Goal: Transaction & Acquisition: Purchase product/service

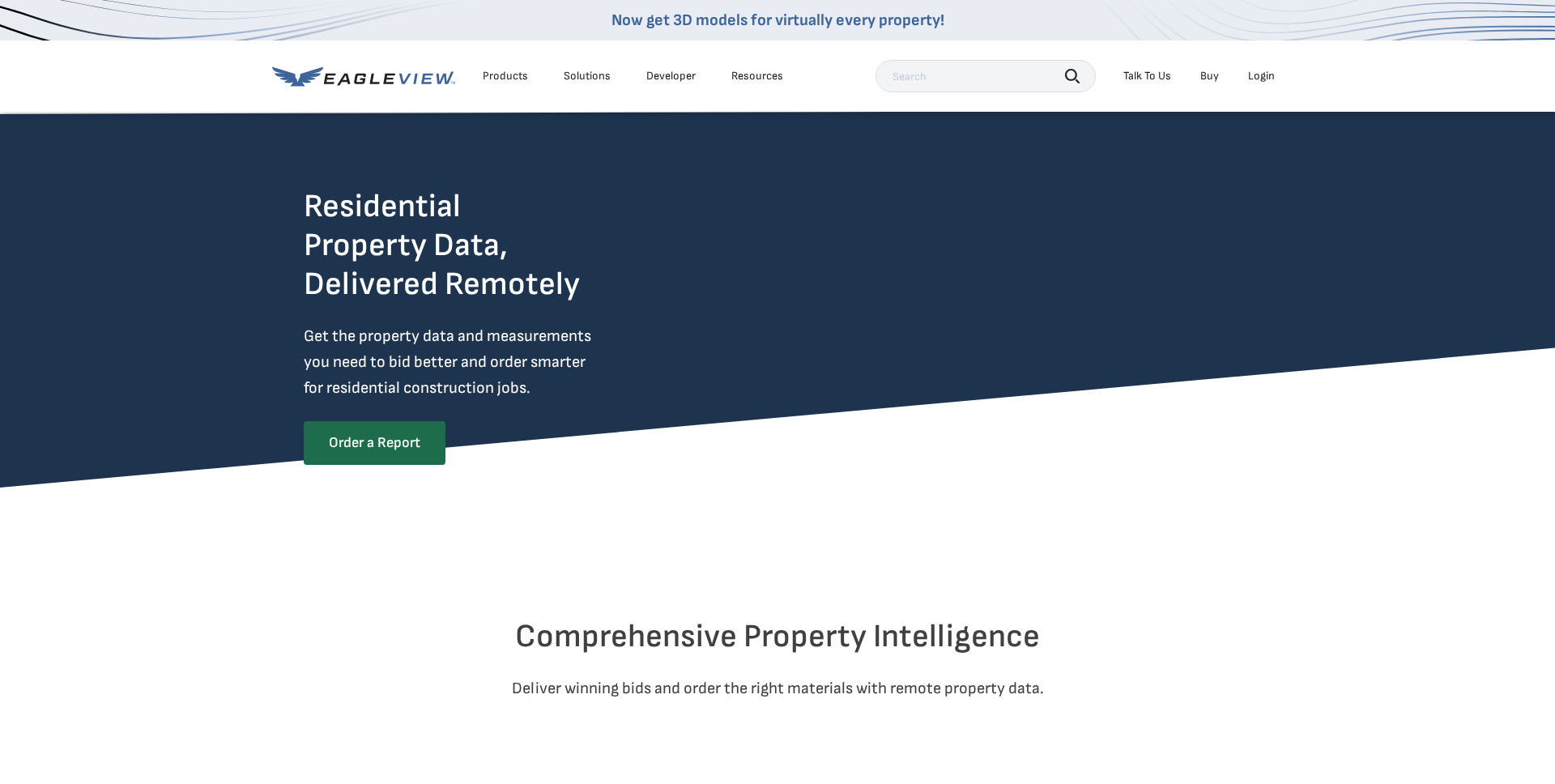
click at [1273, 77] on div "Login" at bounding box center [1262, 76] width 27 height 14
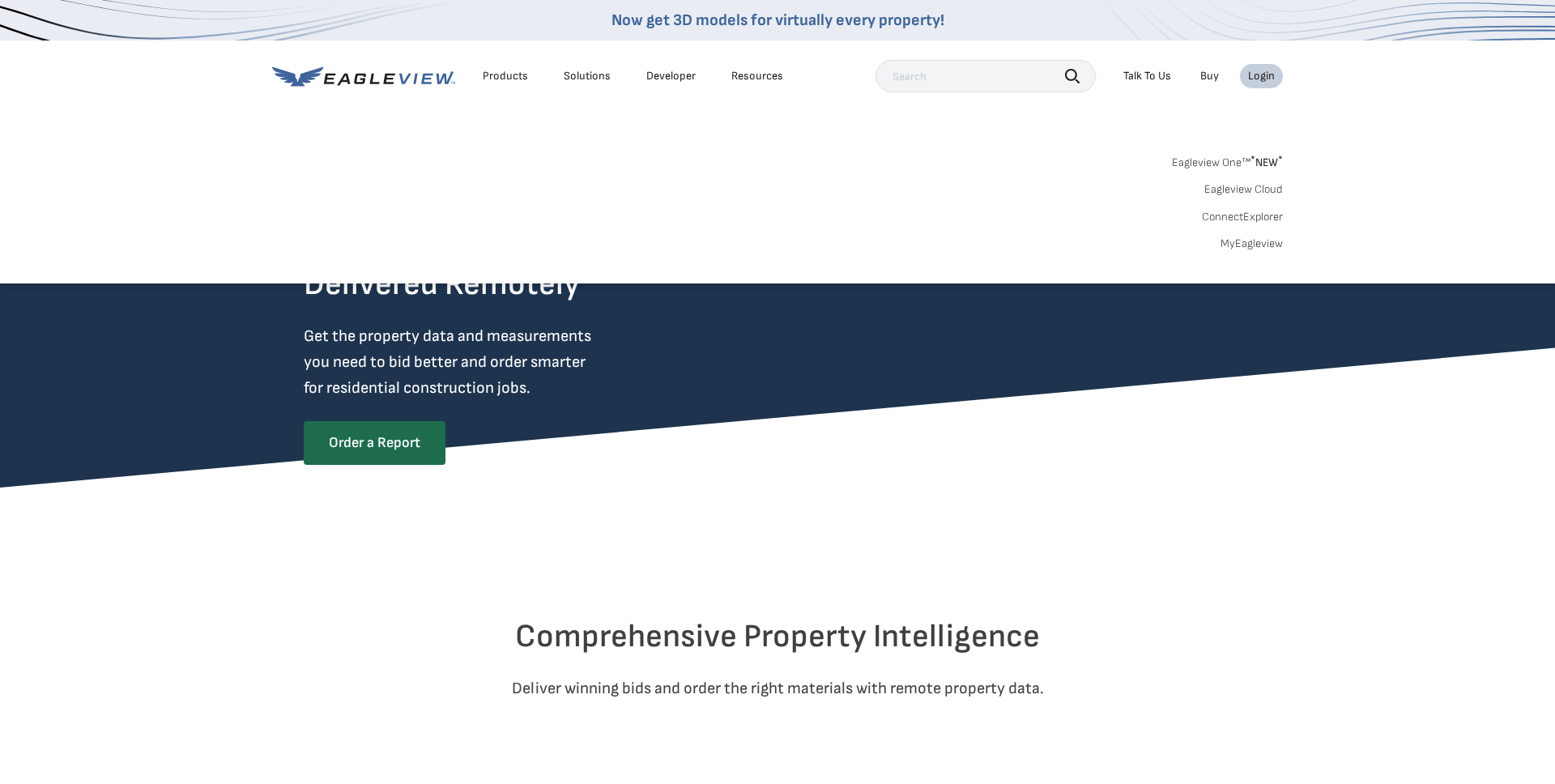
click at [1246, 164] on link "Eagleview One™ * NEW *" at bounding box center [1227, 159] width 111 height 18
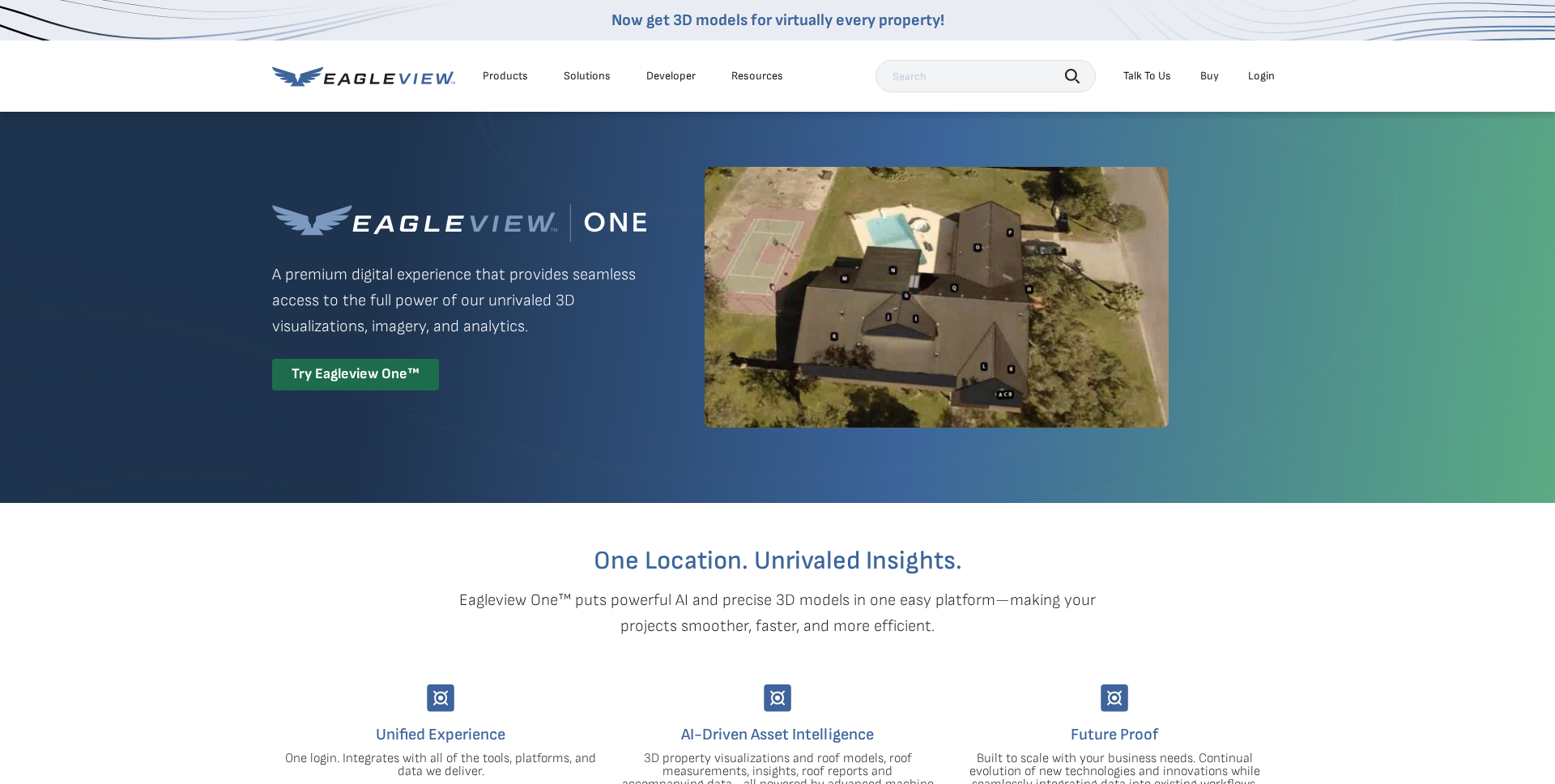
click at [1267, 77] on div "Login" at bounding box center [1262, 76] width 27 height 14
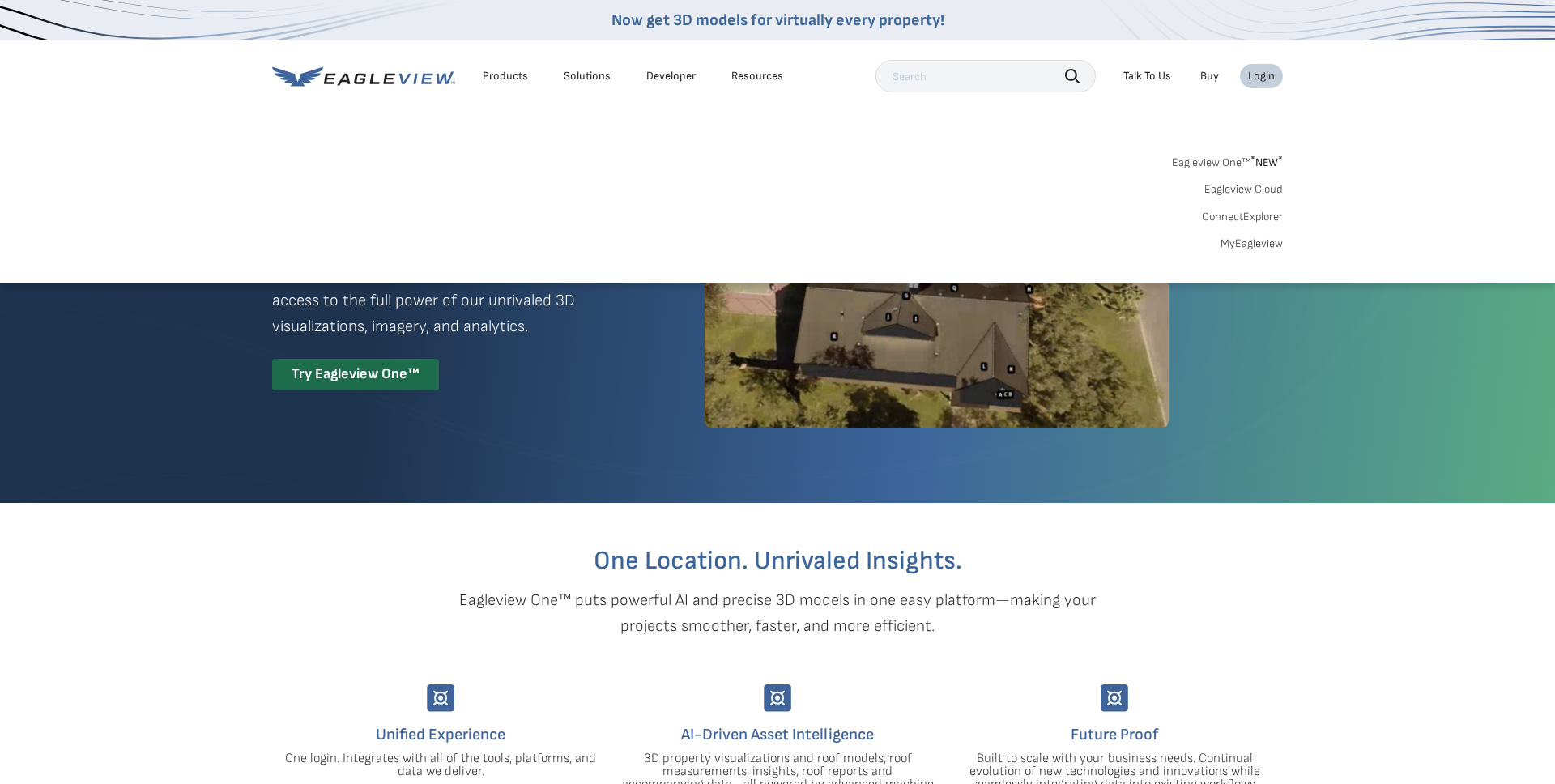
click at [1258, 188] on link "Eagleview Cloud" at bounding box center [1244, 189] width 79 height 14
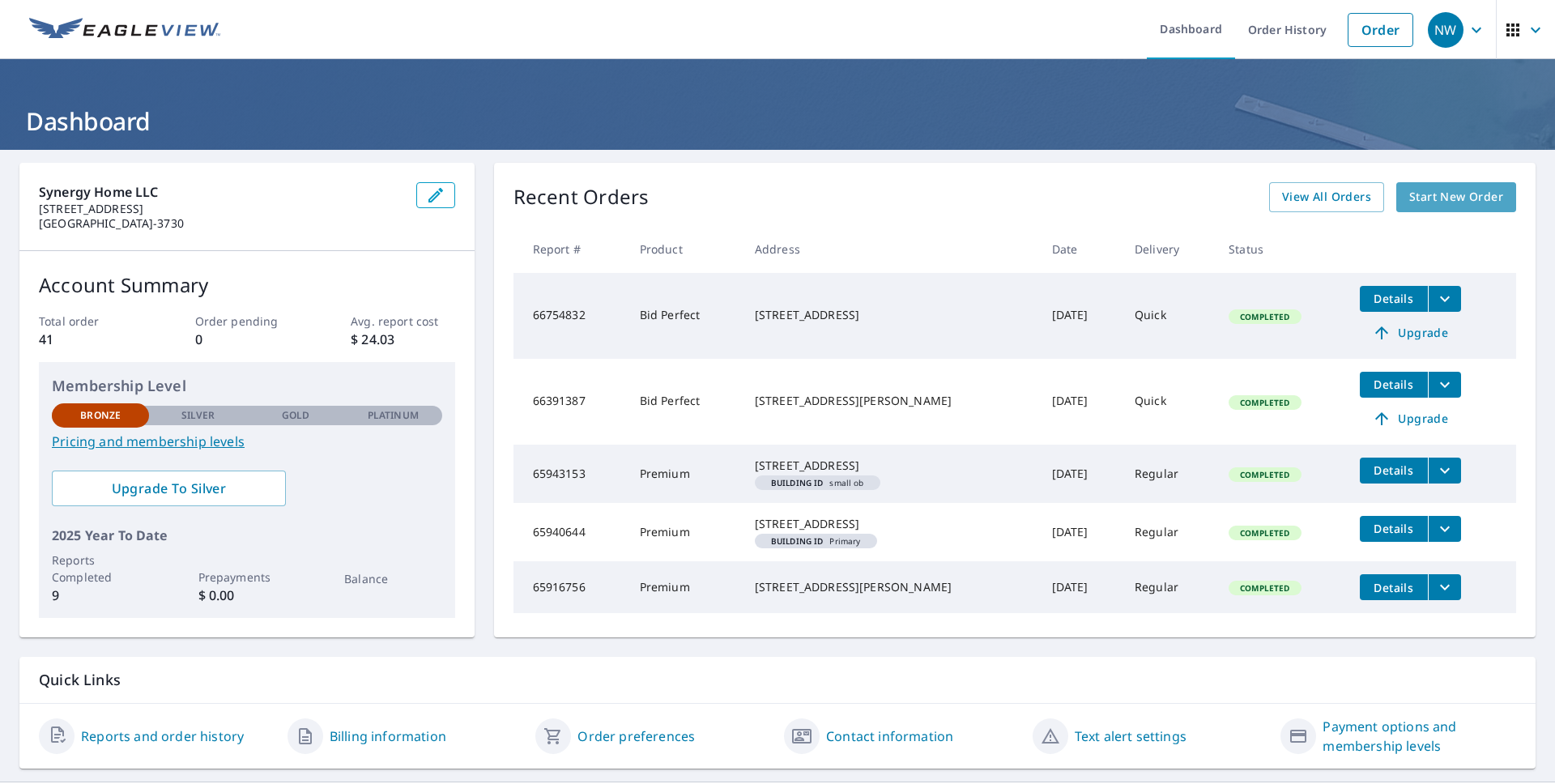
click at [1416, 199] on span "Start New Order" at bounding box center [1457, 197] width 94 height 20
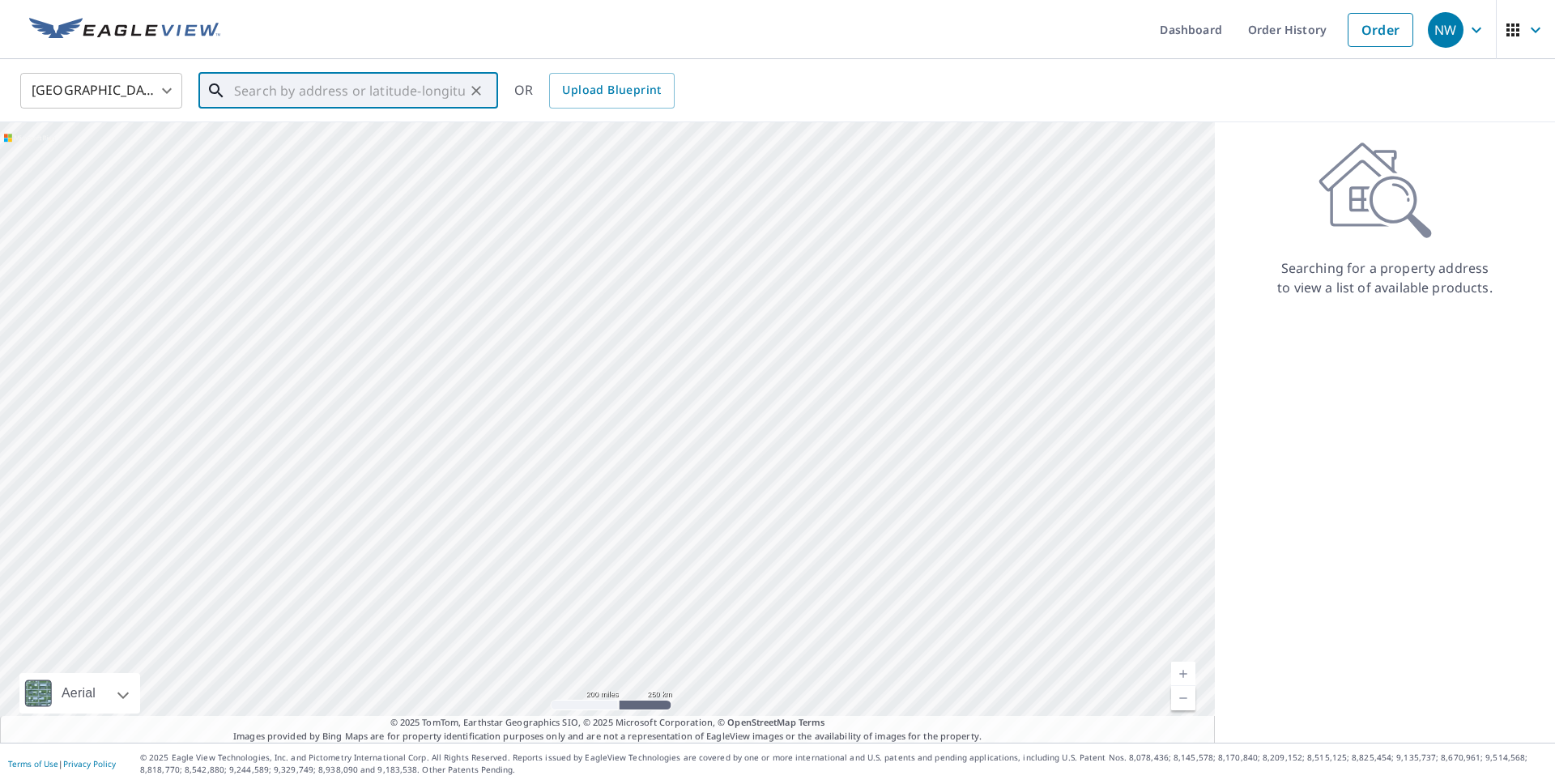
click at [360, 96] on input "text" at bounding box center [350, 90] width 231 height 45
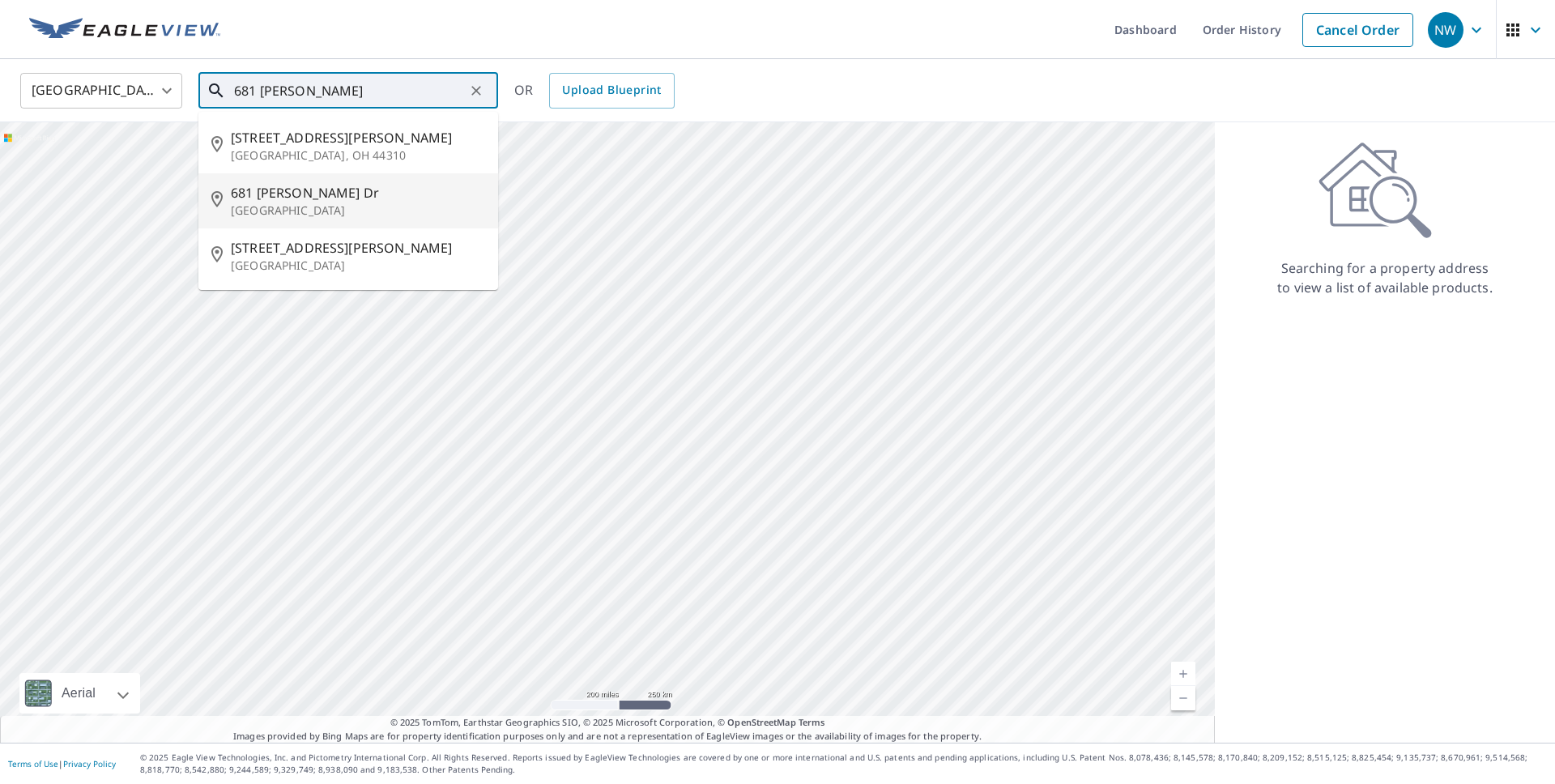
click at [337, 210] on p "Lexington, KY 40511" at bounding box center [358, 210] width 255 height 16
type input "681 Lucille Dr Lexington, KY 40511"
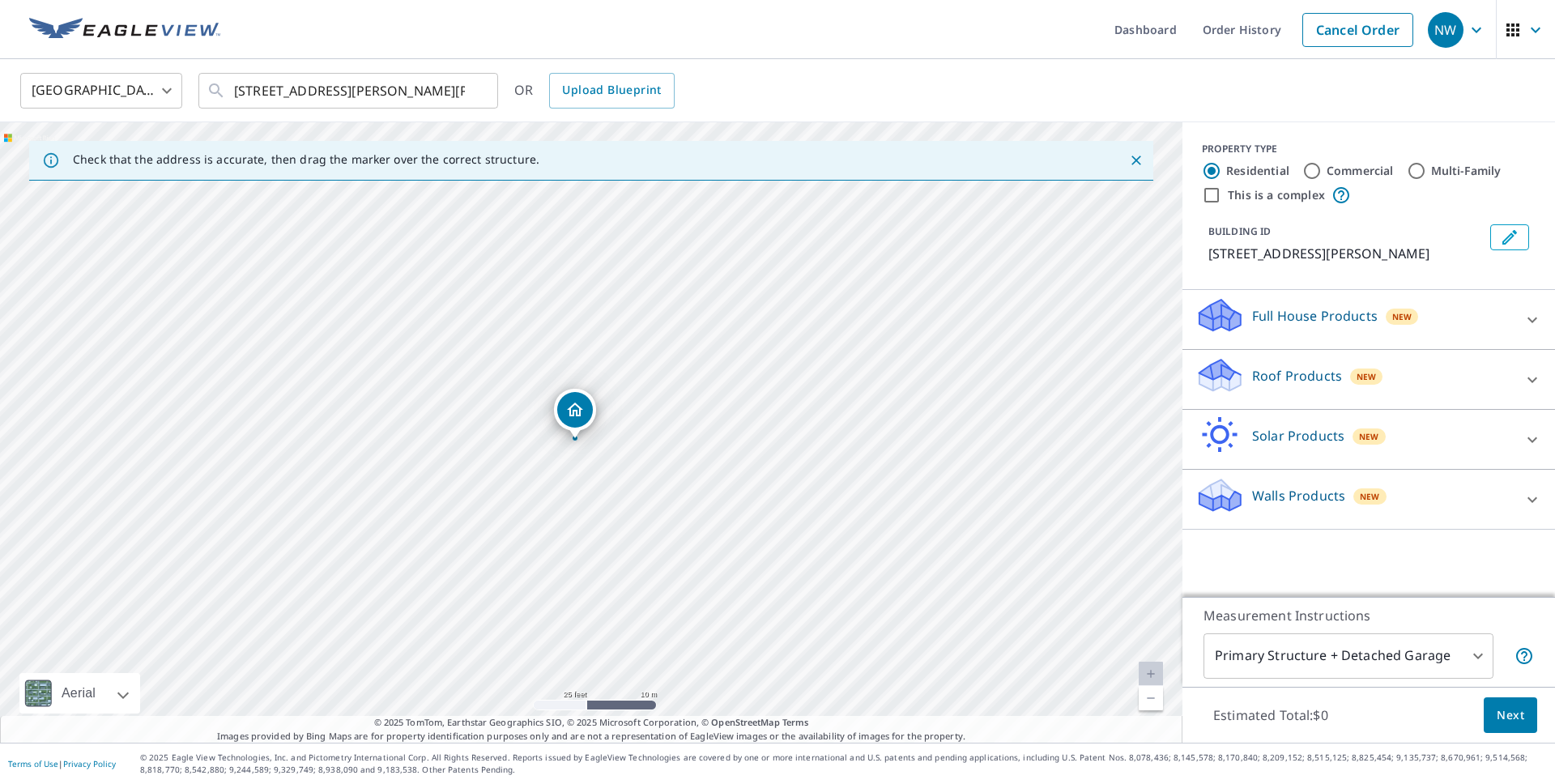
drag, startPoint x: 576, startPoint y: 388, endPoint x: 627, endPoint y: 317, distance: 87.4
click at [627, 317] on div "681 Lucille Dr Lexington, KY 40511" at bounding box center [591, 432] width 1183 height 621
click at [1402, 659] on body "NW NW Dashboard Order History Cancel Order NW United States US ​ 681 Lucille Dr…" at bounding box center [778, 392] width 1555 height 784
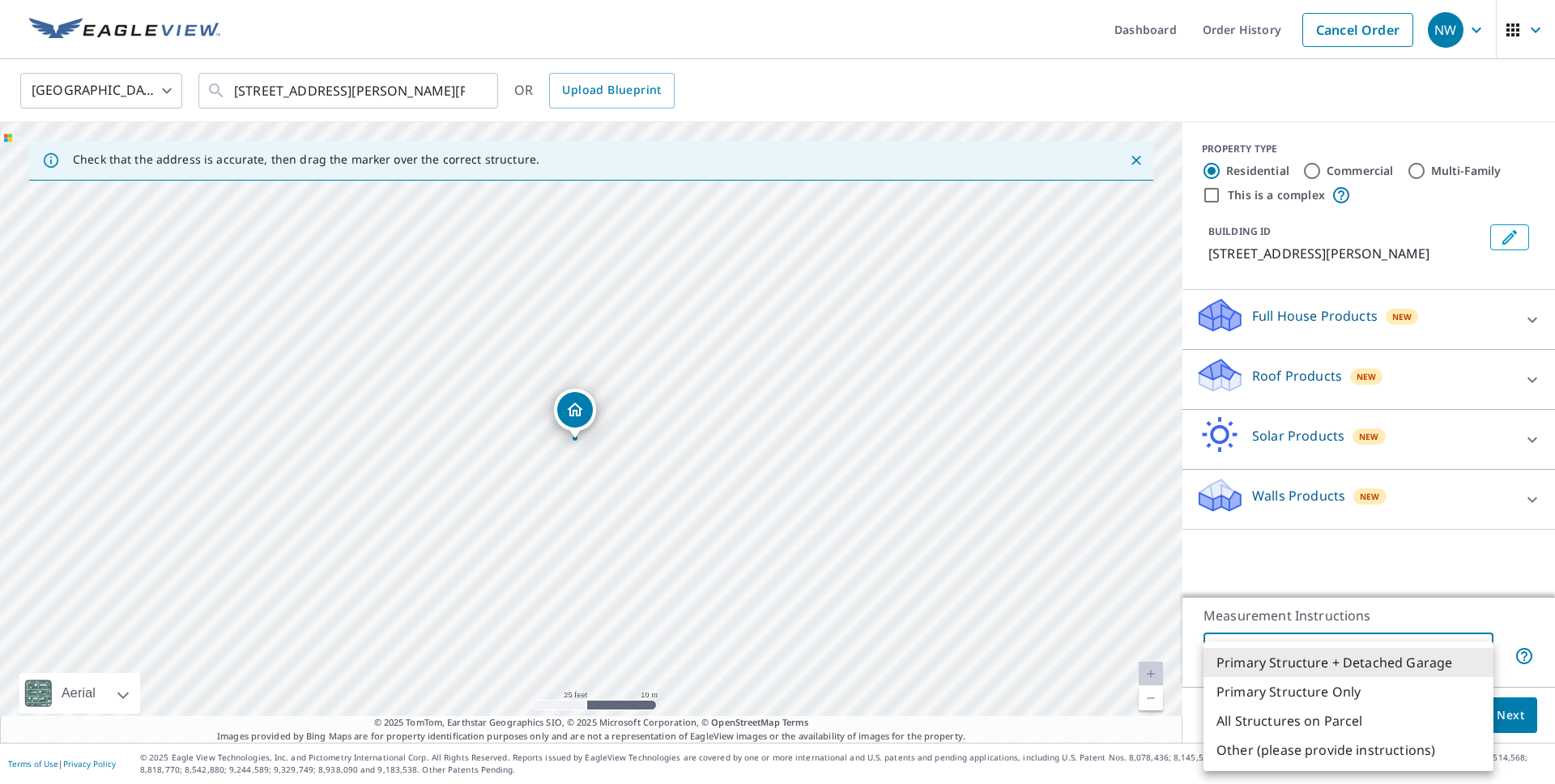
click at [1405, 657] on li "Primary Structure + Detached Garage" at bounding box center [1349, 662] width 290 height 29
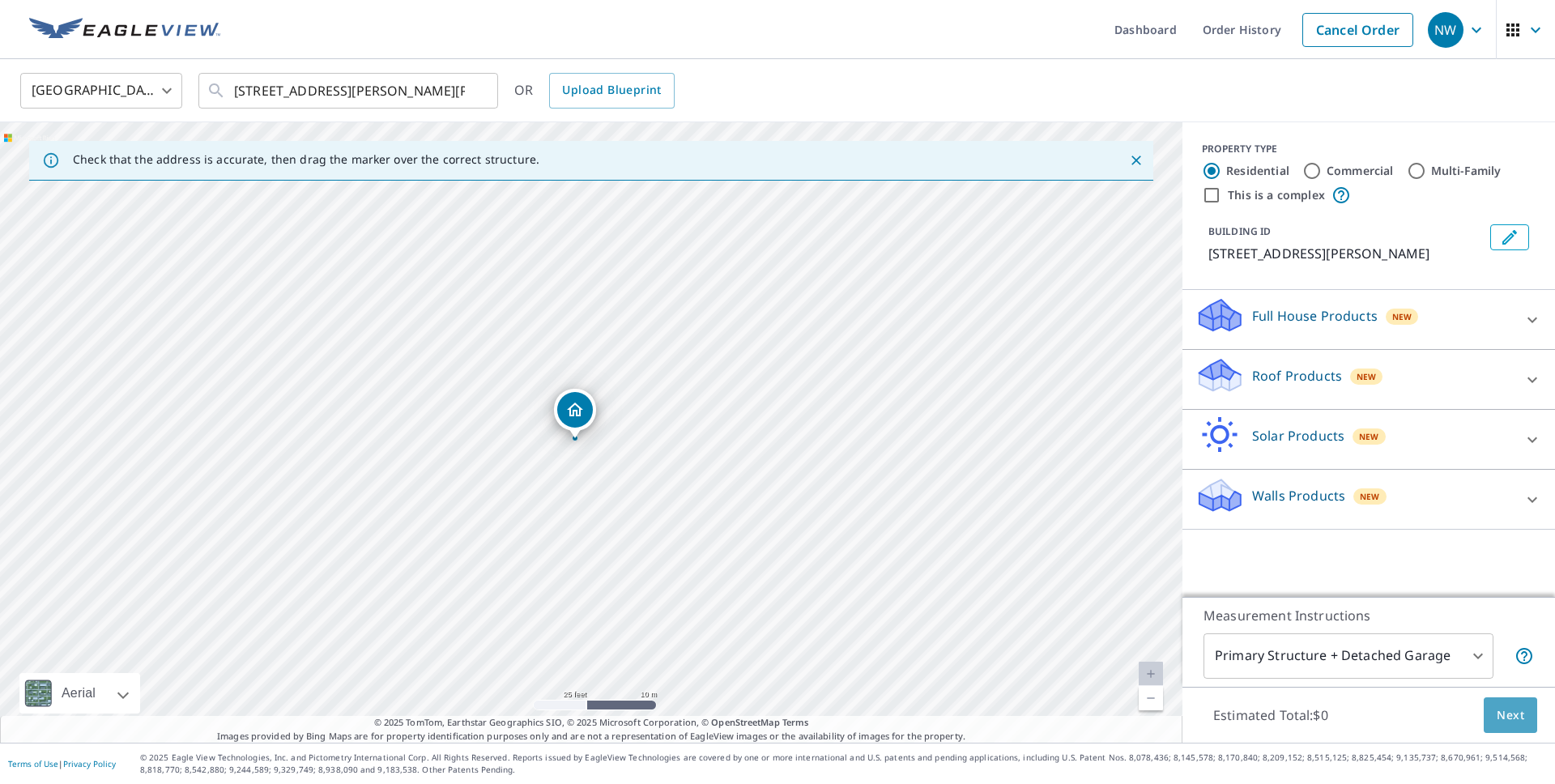
click at [1503, 716] on span "Next" at bounding box center [1511, 715] width 28 height 20
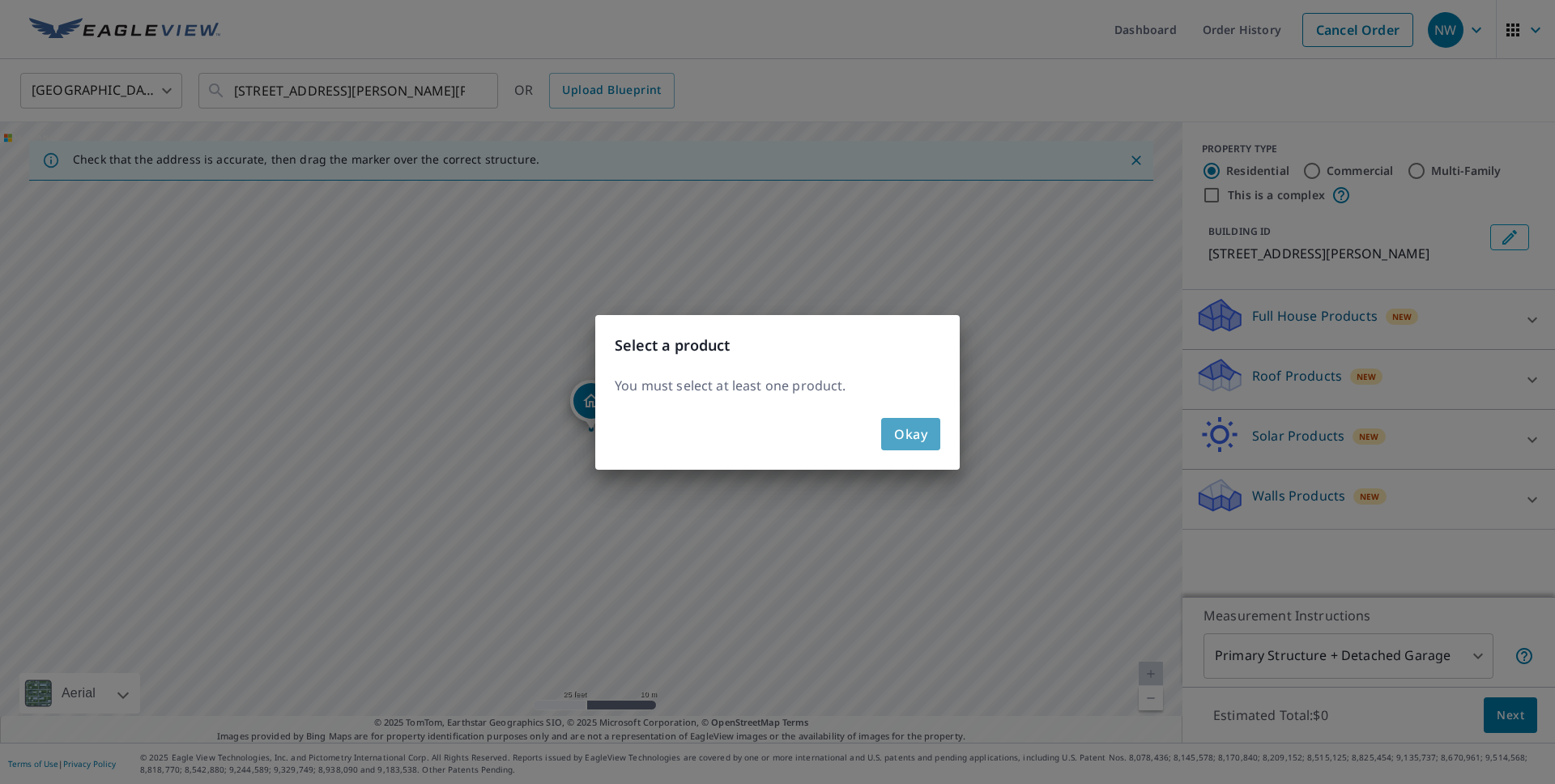
click at [901, 430] on span "Okay" at bounding box center [911, 434] width 34 height 23
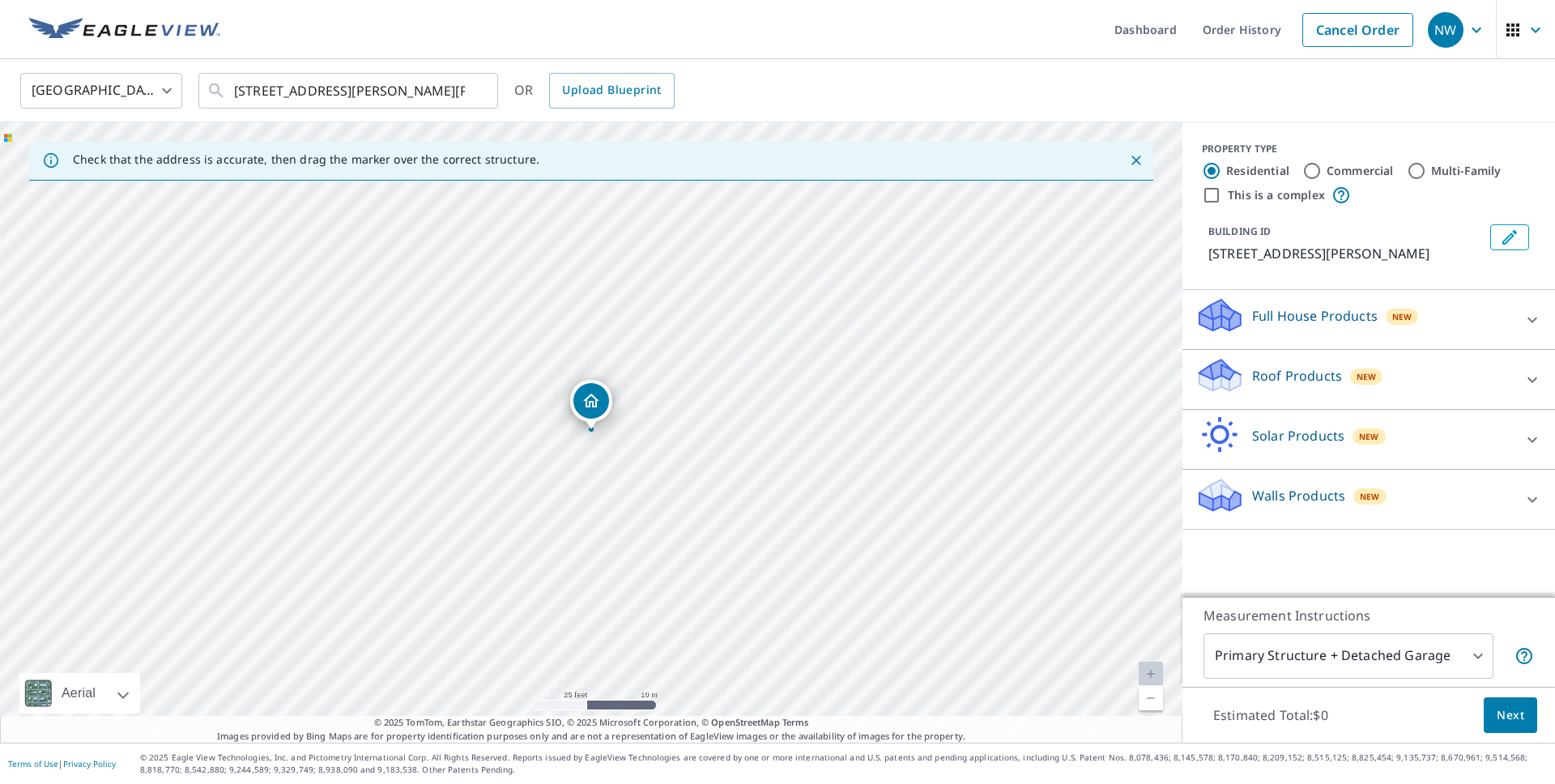
click at [1311, 315] on p "Full House Products" at bounding box center [1315, 316] width 126 height 19
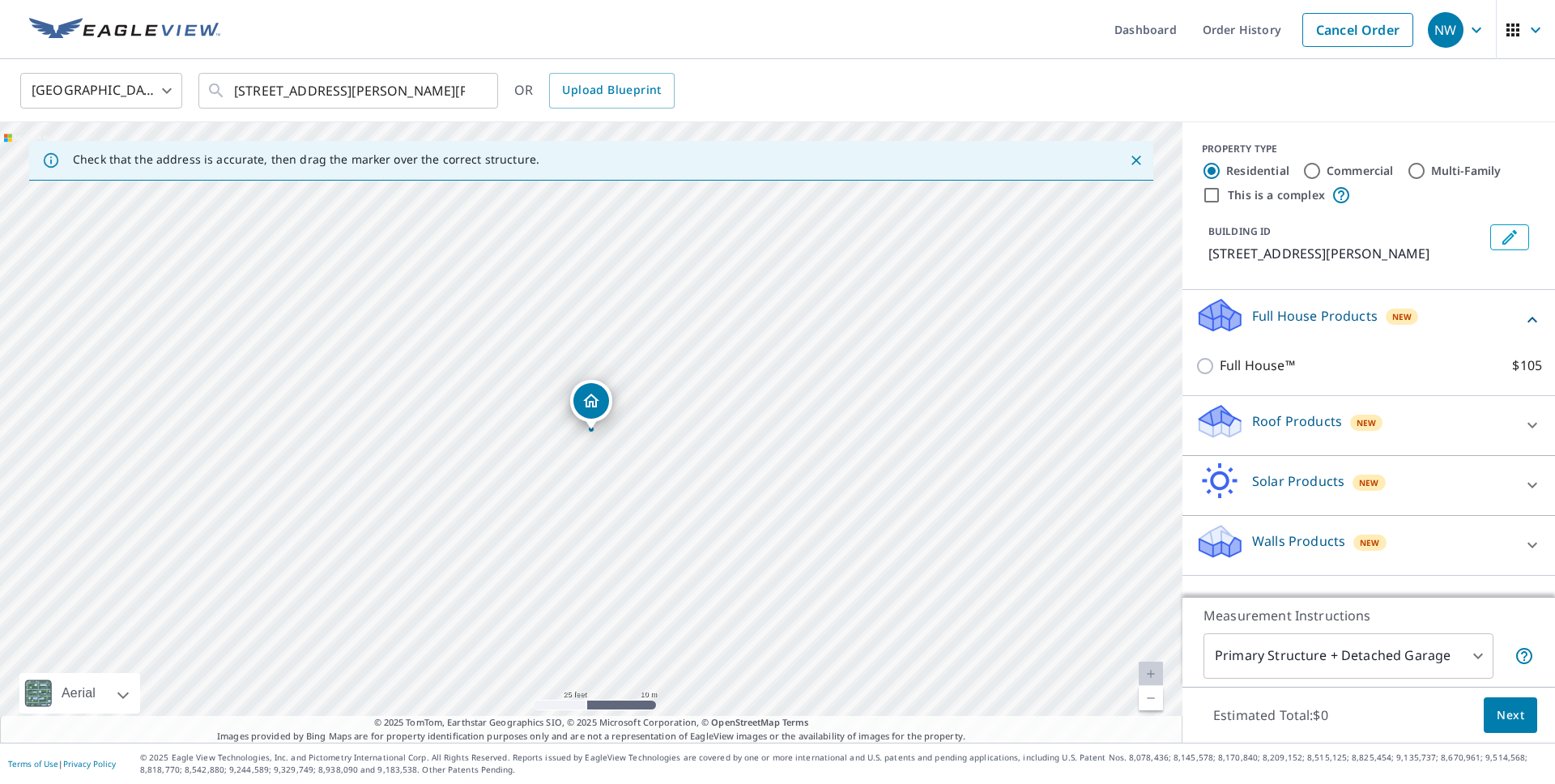
click at [1311, 315] on p "Full House Products" at bounding box center [1315, 316] width 126 height 19
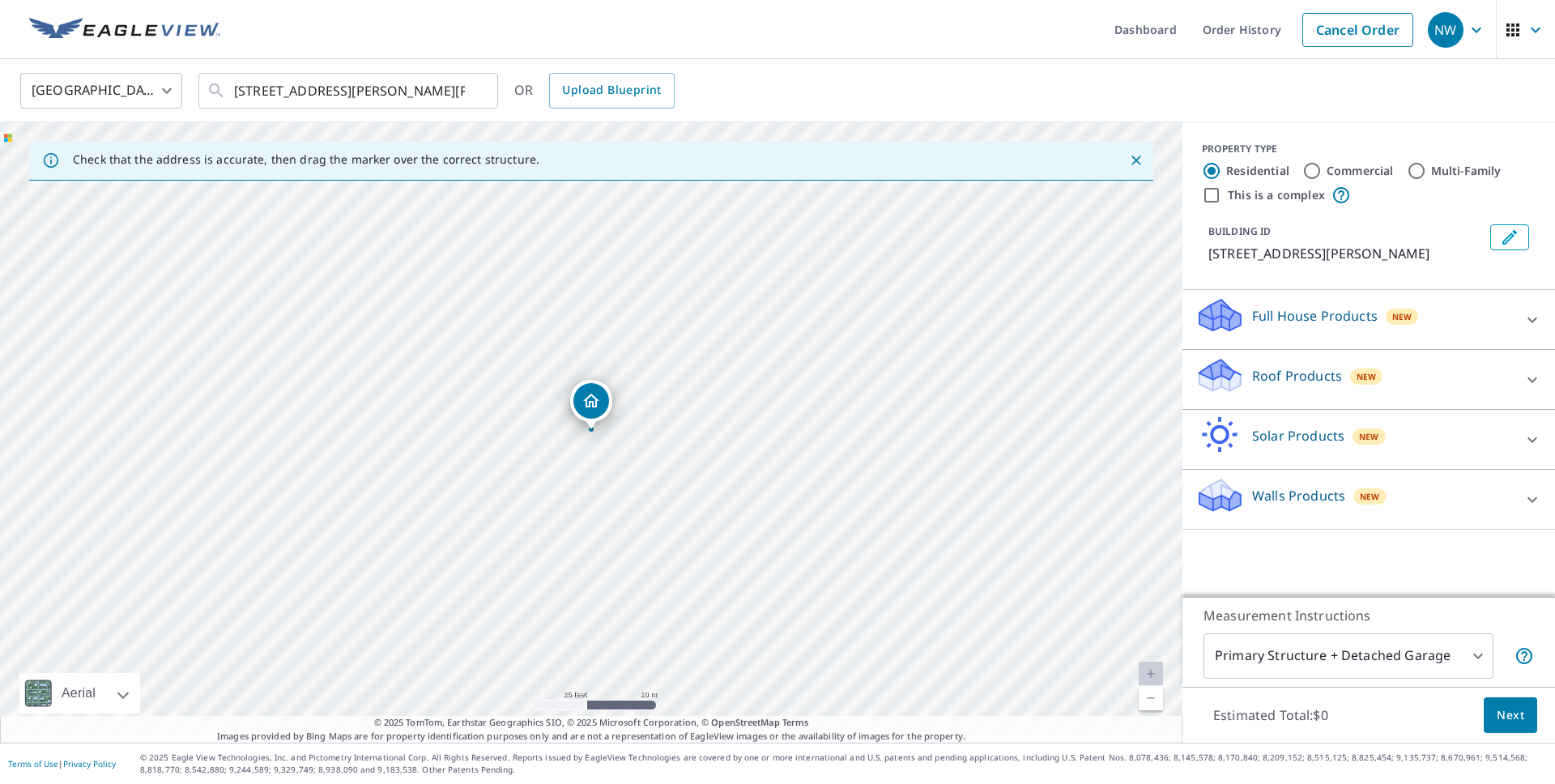
click at [1368, 656] on body "NW NW Dashboard Order History Cancel Order NW United States US ​ 681 Lucille Dr…" at bounding box center [778, 392] width 1555 height 784
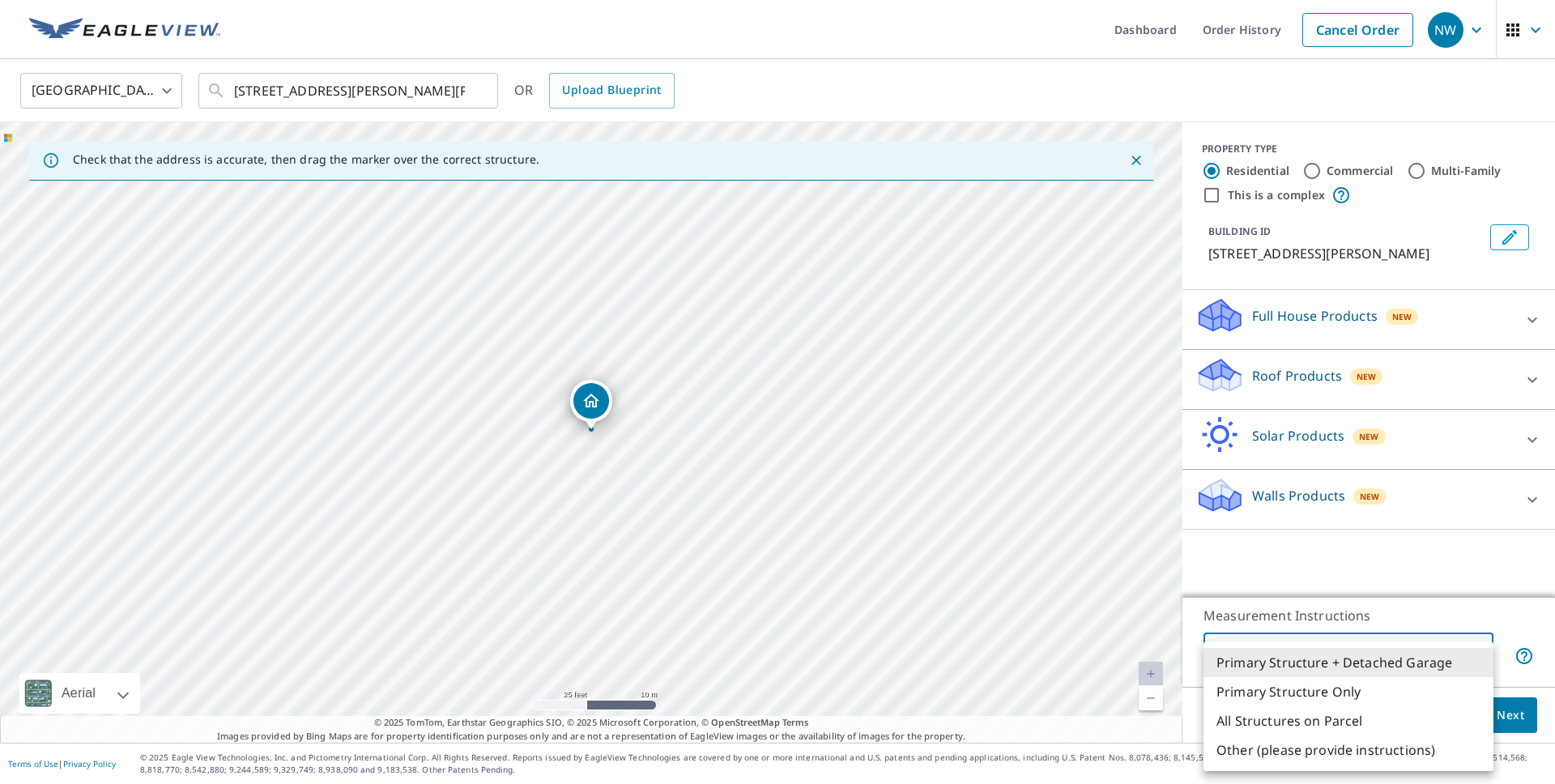
click at [1333, 665] on li "Primary Structure + Detached Garage" at bounding box center [1349, 662] width 290 height 29
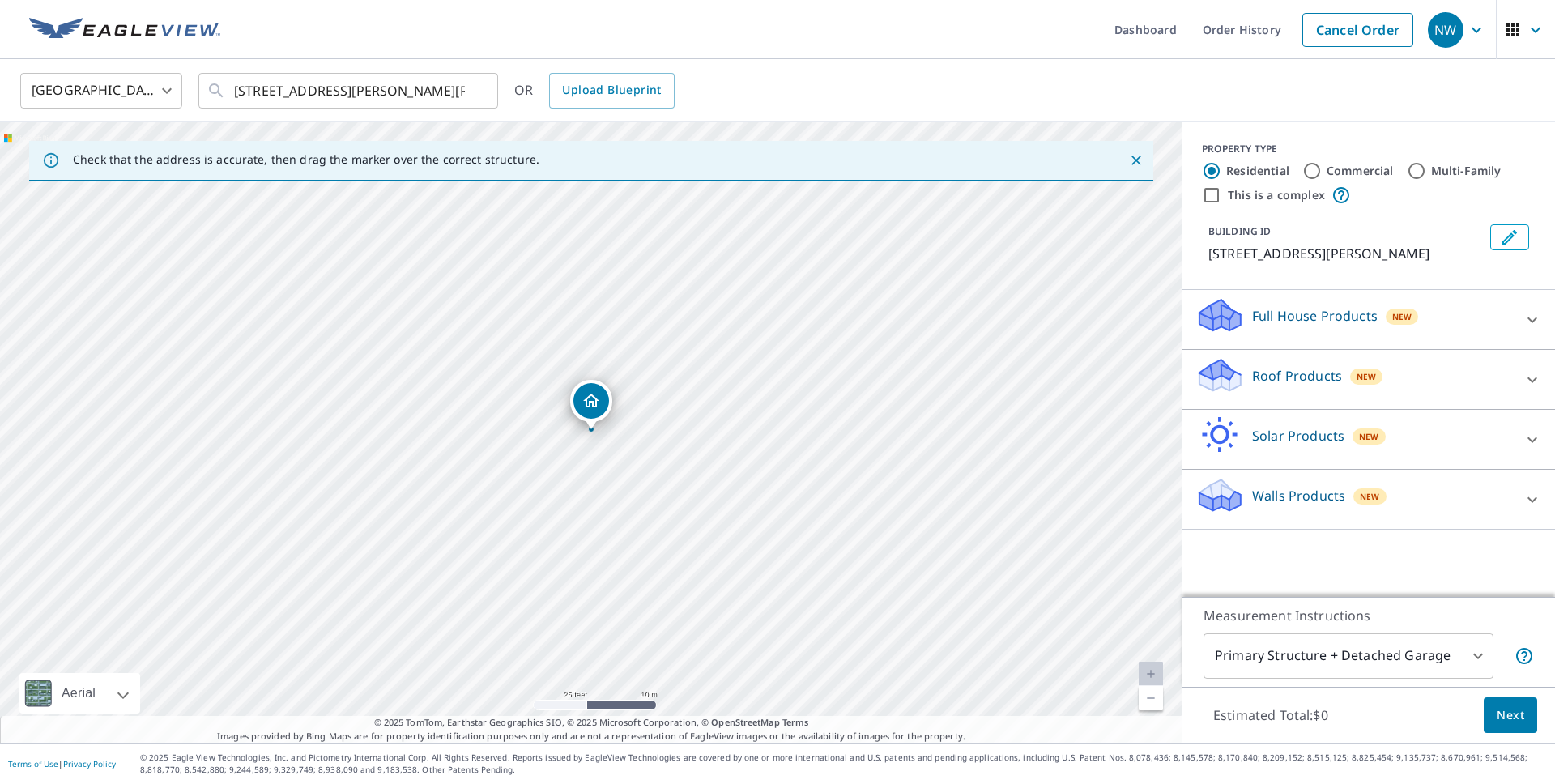
click at [1467, 372] on div "Roof Products New" at bounding box center [1354, 380] width 317 height 46
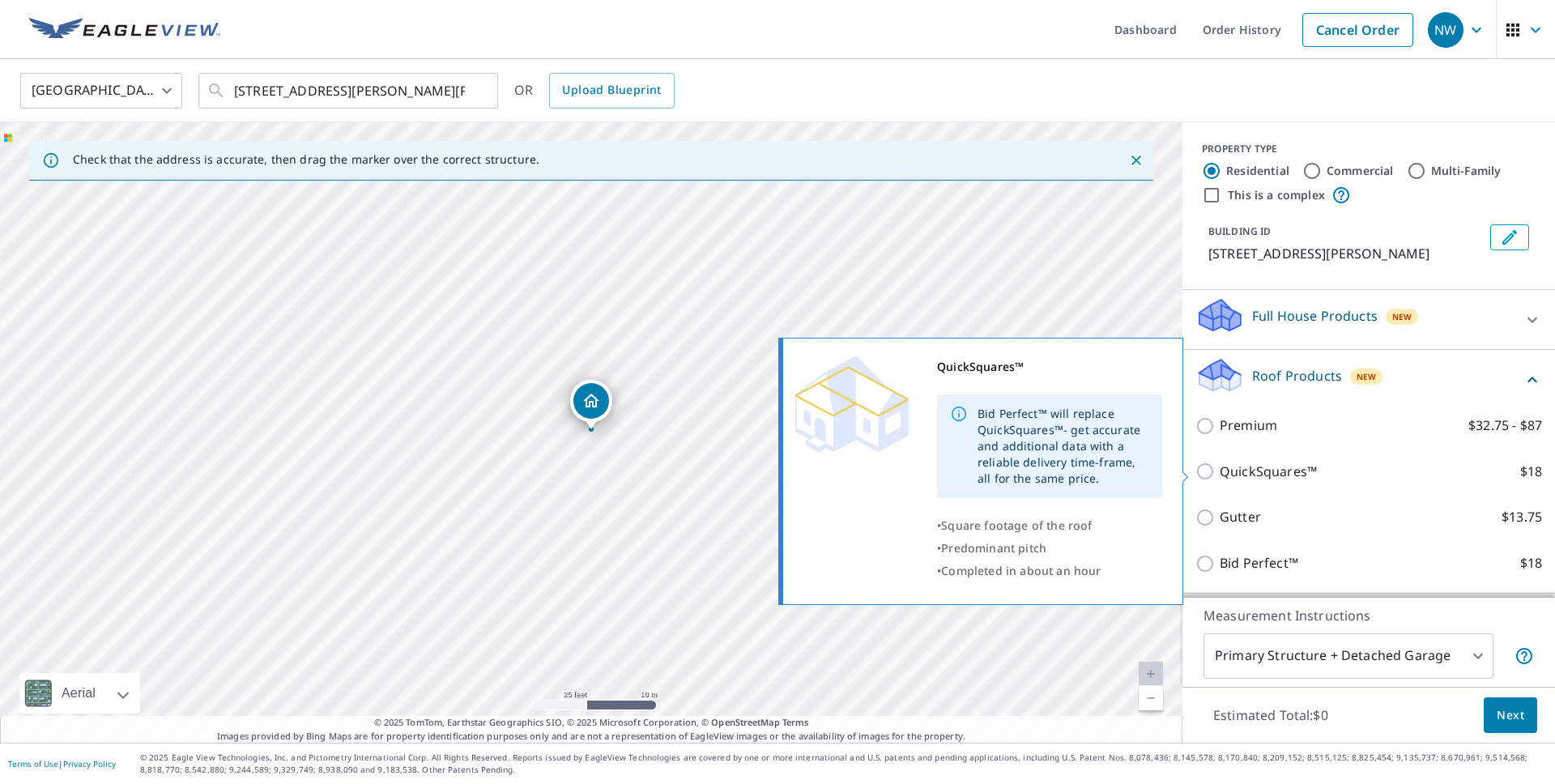
click at [1212, 469] on input "QuickSquares™ $18" at bounding box center [1207, 471] width 24 height 19
checkbox input "true"
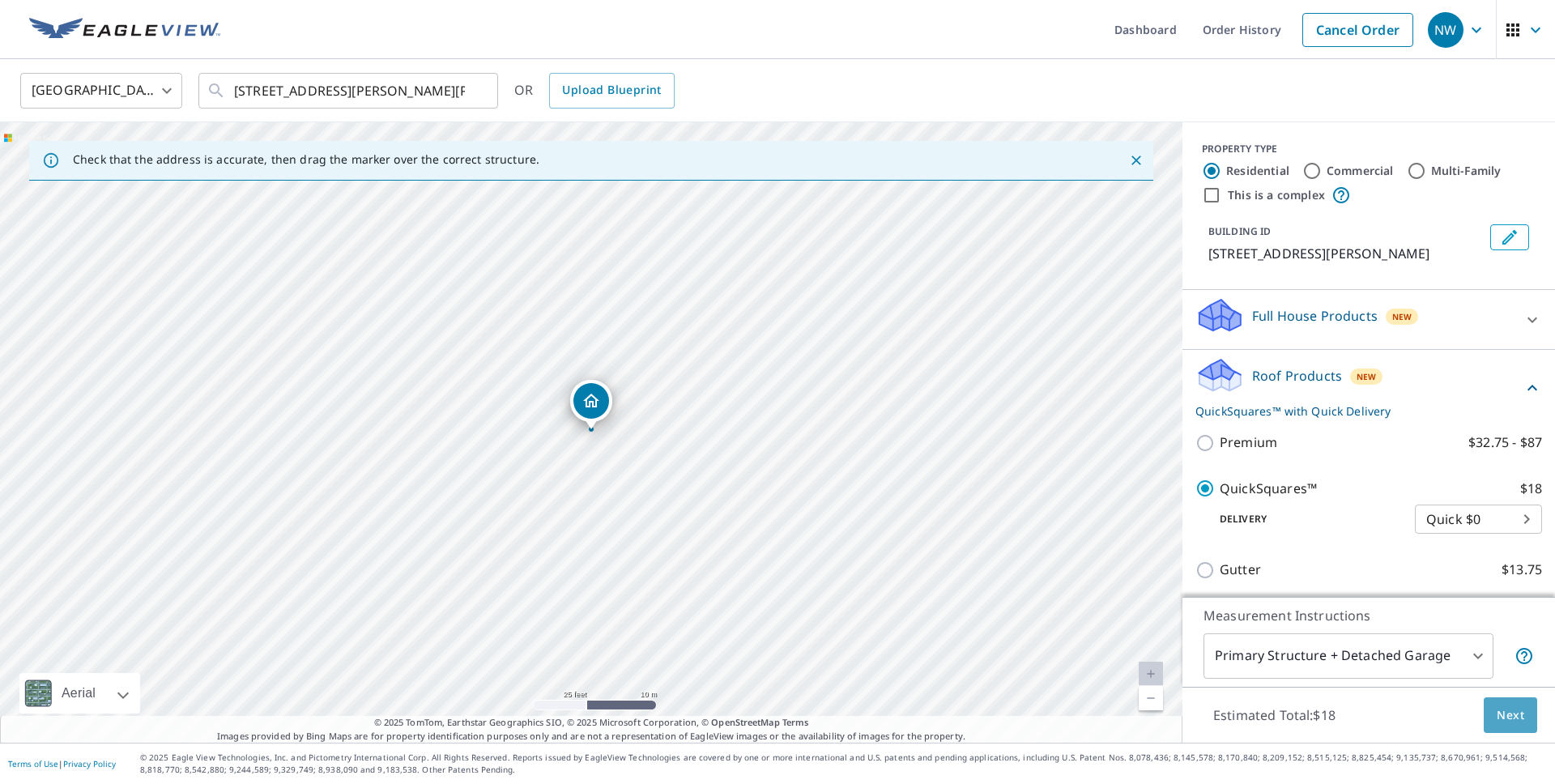
click at [1524, 715] on button "Next" at bounding box center [1511, 716] width 54 height 37
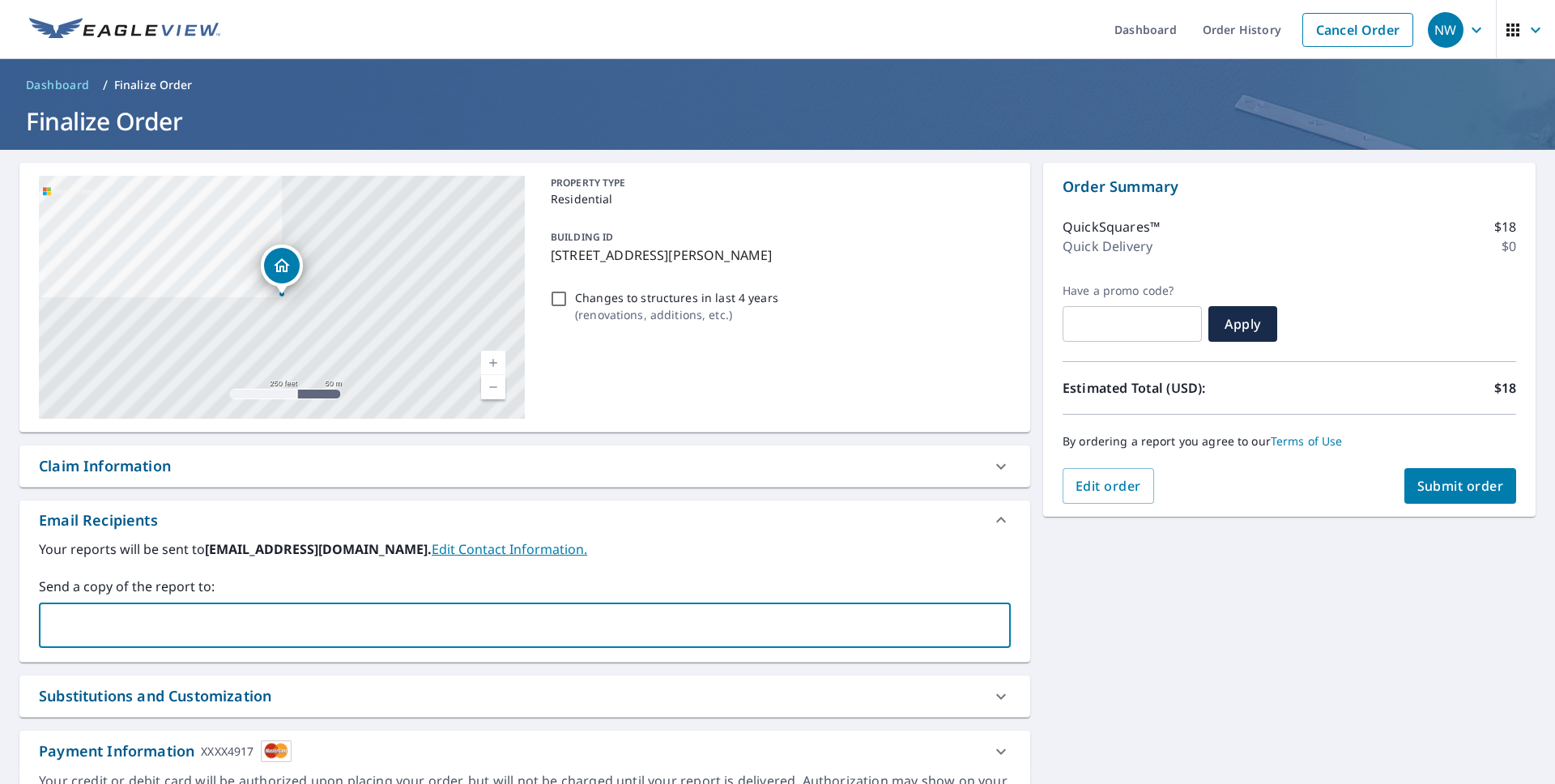
click at [665, 616] on input "text" at bounding box center [512, 625] width 933 height 31
type input "tylerm@mysynergyhome.com"
click at [1478, 488] on span "Submit order" at bounding box center [1461, 485] width 86 height 18
